Goal: Check status: Check status

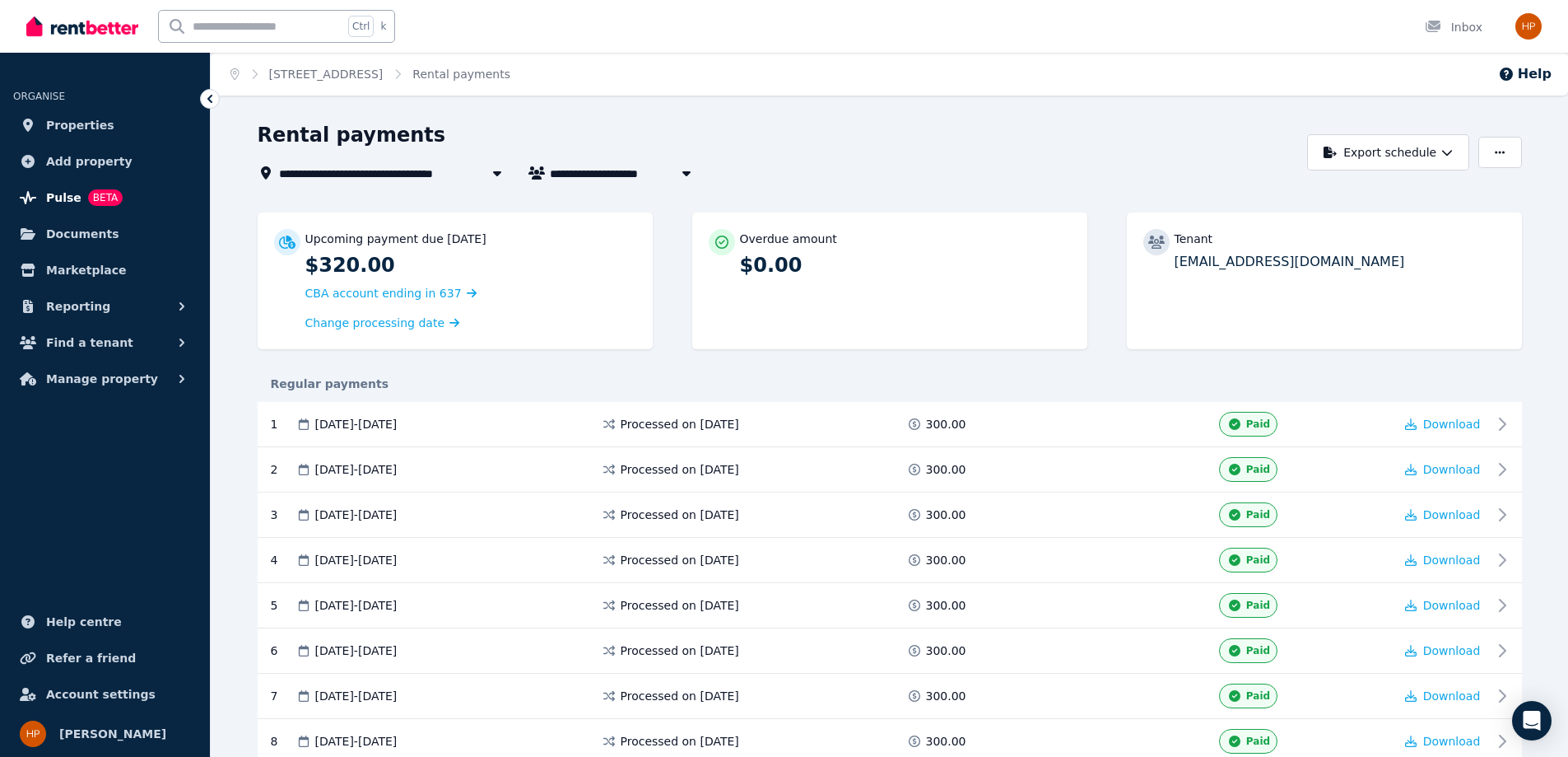
click at [54, 189] on span "Pulse" at bounding box center [64, 197] width 35 height 19
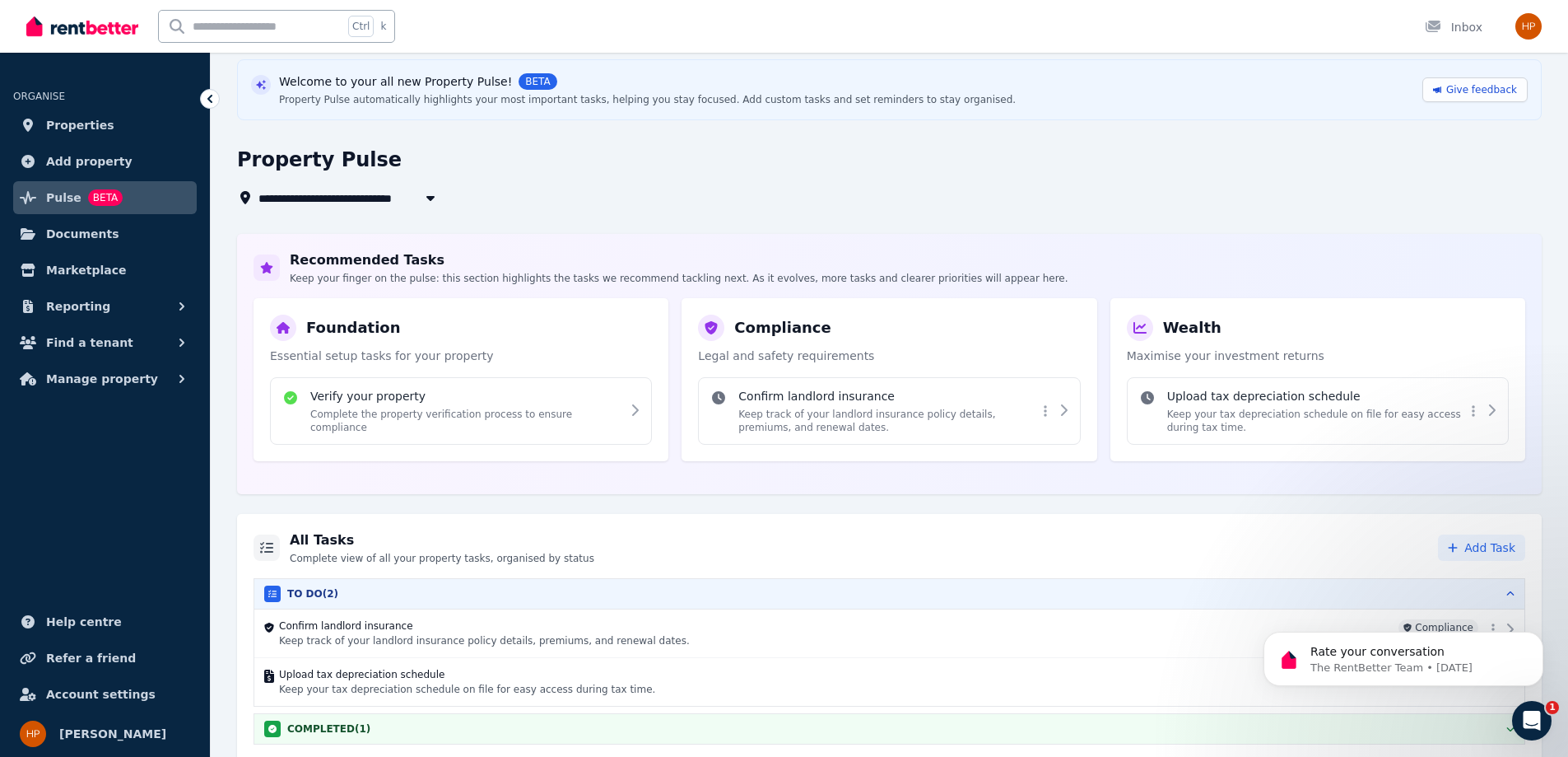
scroll to position [67, 0]
